Goal: Task Accomplishment & Management: Manage account settings

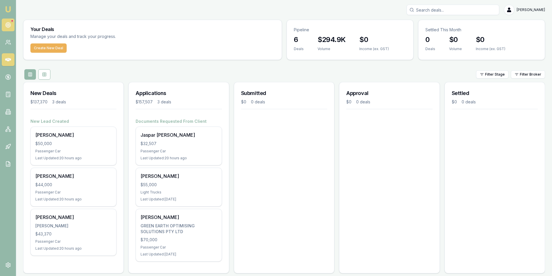
click at [10, 26] on icon at bounding box center [8, 25] width 6 height 6
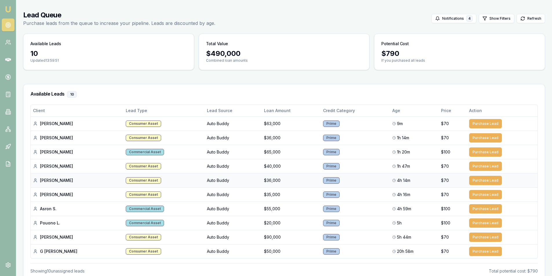
scroll to position [45, 0]
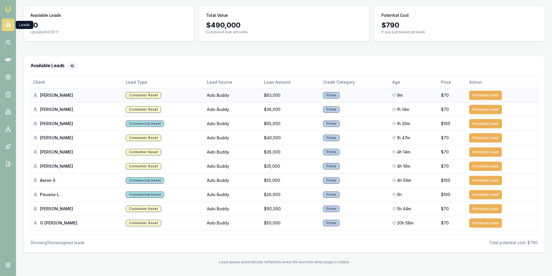
click at [471, 90] on td "Purchase Lead" at bounding box center [502, 95] width 71 height 14
click at [473, 92] on button "Purchase Lead" at bounding box center [485, 95] width 33 height 9
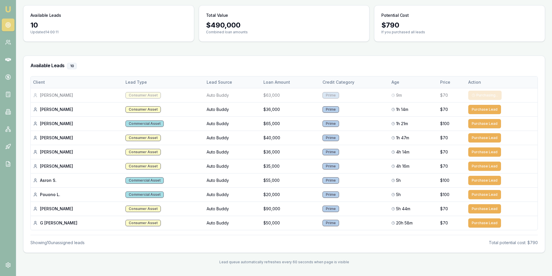
scroll to position [30, 0]
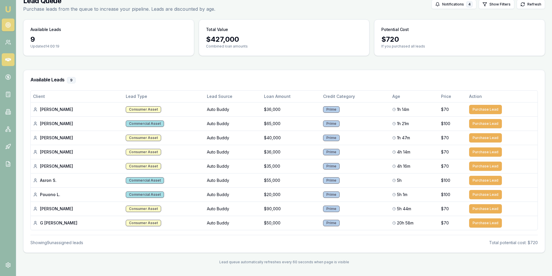
click at [11, 59] on link at bounding box center [8, 59] width 13 height 13
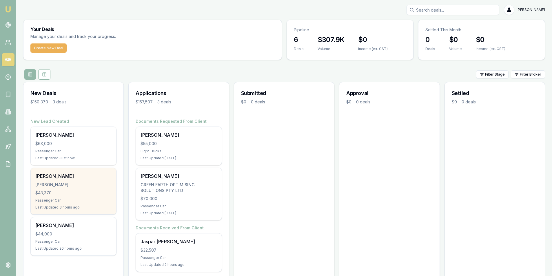
scroll to position [12, 0]
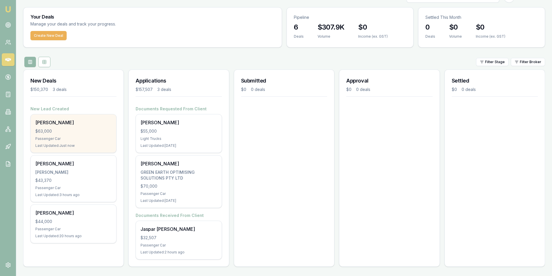
click at [77, 137] on div "Passenger Car" at bounding box center [73, 138] width 76 height 5
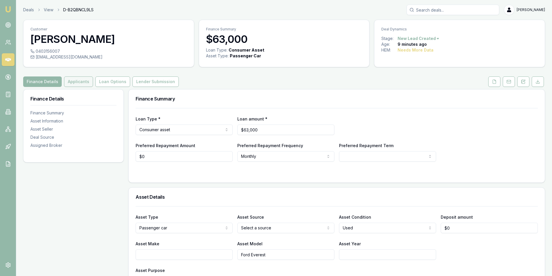
click at [79, 78] on button "Applicants" at bounding box center [78, 81] width 29 height 10
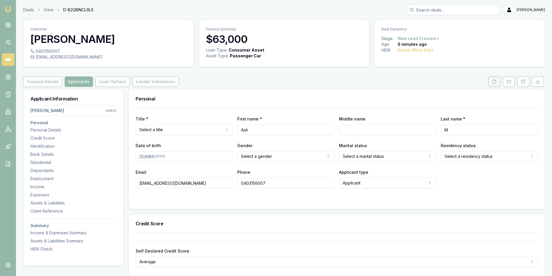
click at [490, 79] on button at bounding box center [494, 81] width 12 height 10
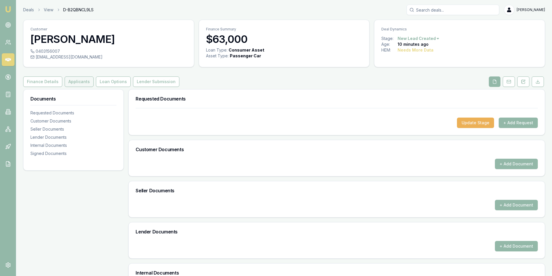
click at [81, 81] on button "Applicants" at bounding box center [79, 81] width 29 height 10
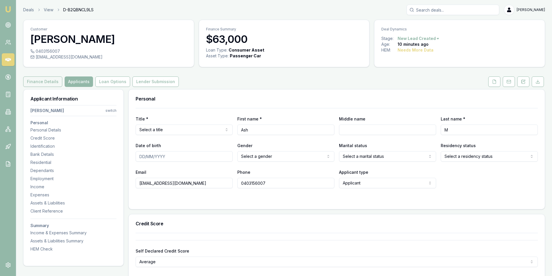
drag, startPoint x: 40, startPoint y: 79, endPoint x: 60, endPoint y: 82, distance: 20.6
click at [40, 79] on button "Finance Details" at bounding box center [42, 81] width 39 height 10
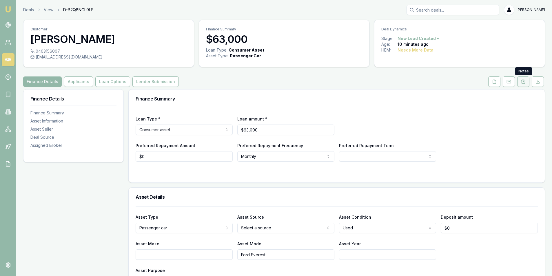
click at [525, 83] on icon at bounding box center [523, 82] width 3 height 4
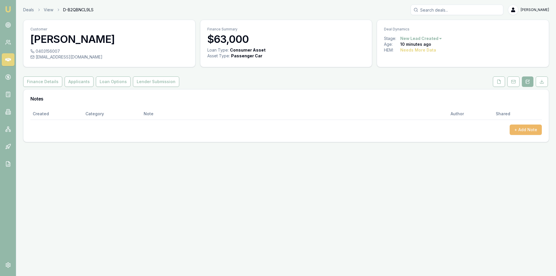
click at [535, 132] on button "+ Add Note" at bounding box center [526, 130] width 32 height 10
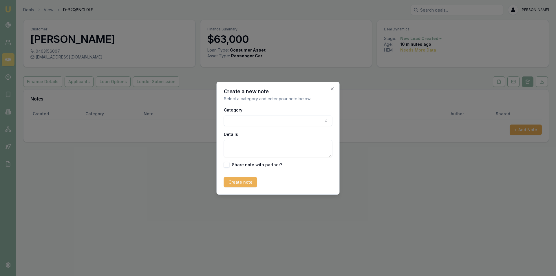
click at [286, 119] on body "Emu Broker Deals View D-B2QBNCL9LS [PERSON_NAME] Toggle Menu Customer Ash M 040…" at bounding box center [278, 138] width 556 height 276
click at [256, 121] on body "Emu Broker Deals View D-B2QBNCL9LS [PERSON_NAME] Toggle Menu Customer Ash M 040…" at bounding box center [278, 138] width 556 height 276
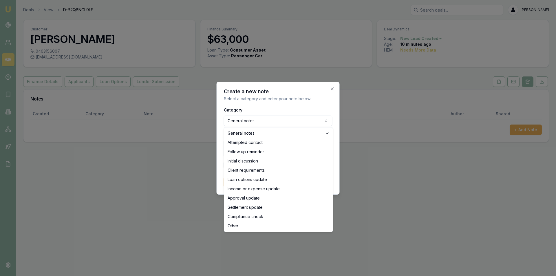
select select "ATTEMPTED_CONTACT"
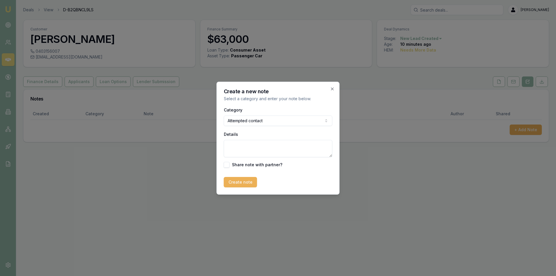
click at [263, 149] on textarea "Details" at bounding box center [278, 148] width 109 height 17
type textarea "lvm + sms"
click at [241, 183] on button "Create note" at bounding box center [240, 182] width 33 height 10
